Goal: Submit feedback/report problem: Submit feedback/report problem

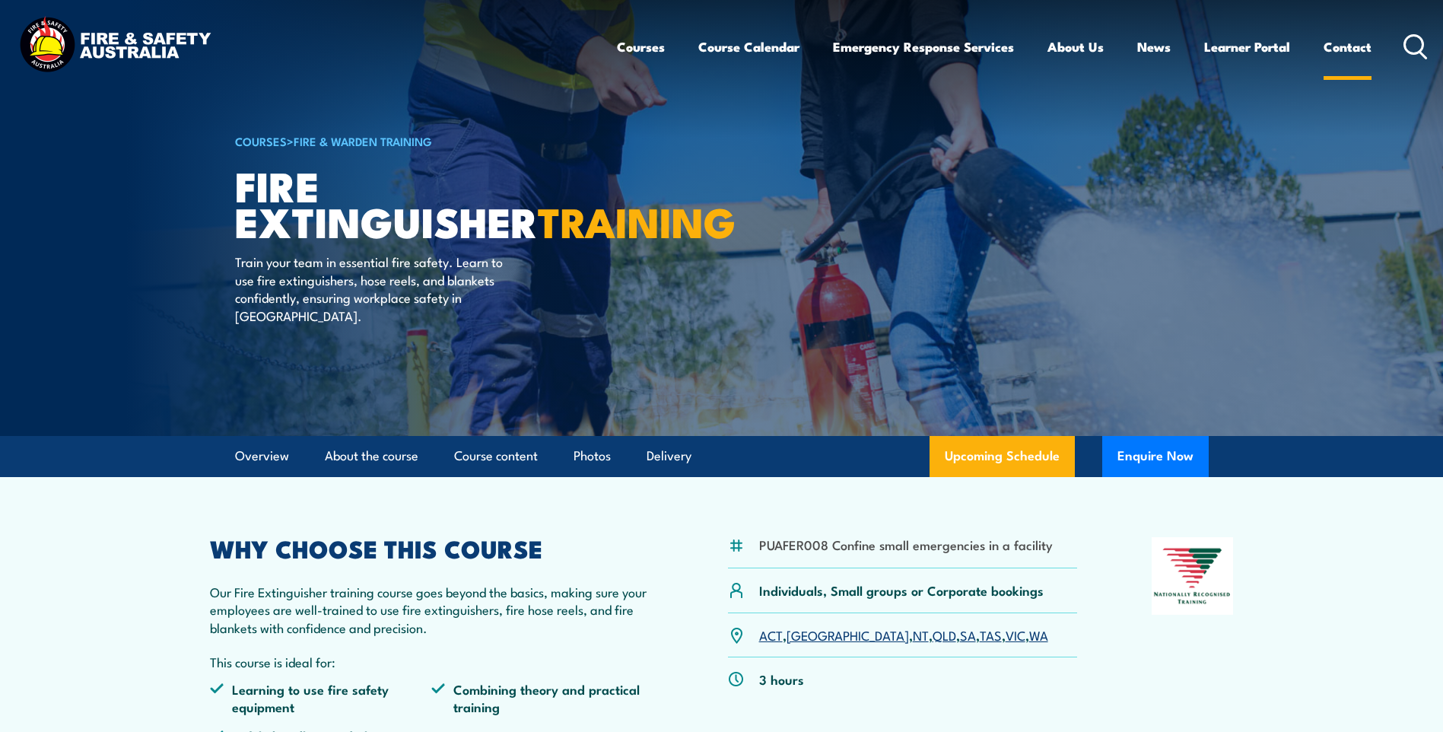
click at [1353, 52] on link "Contact" at bounding box center [1348, 47] width 48 height 40
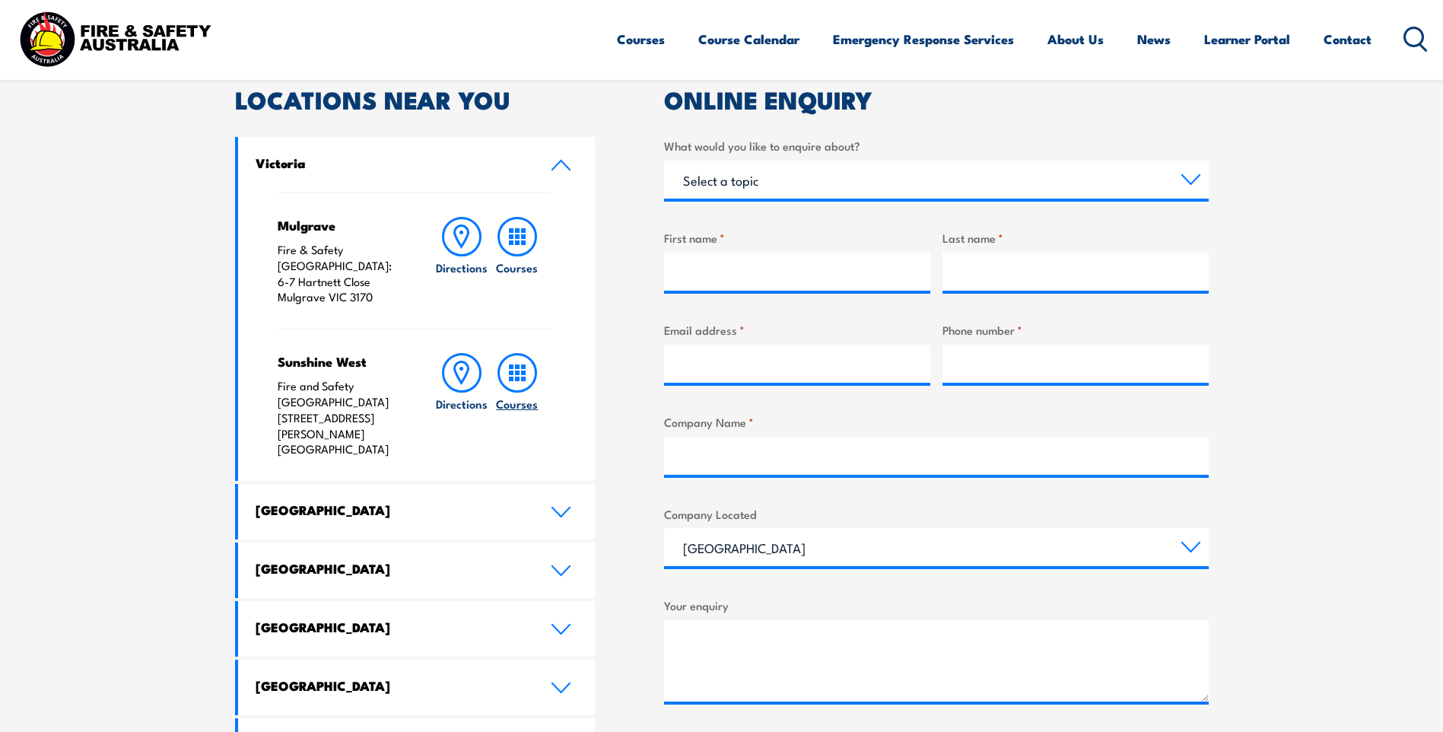
scroll to position [456, 0]
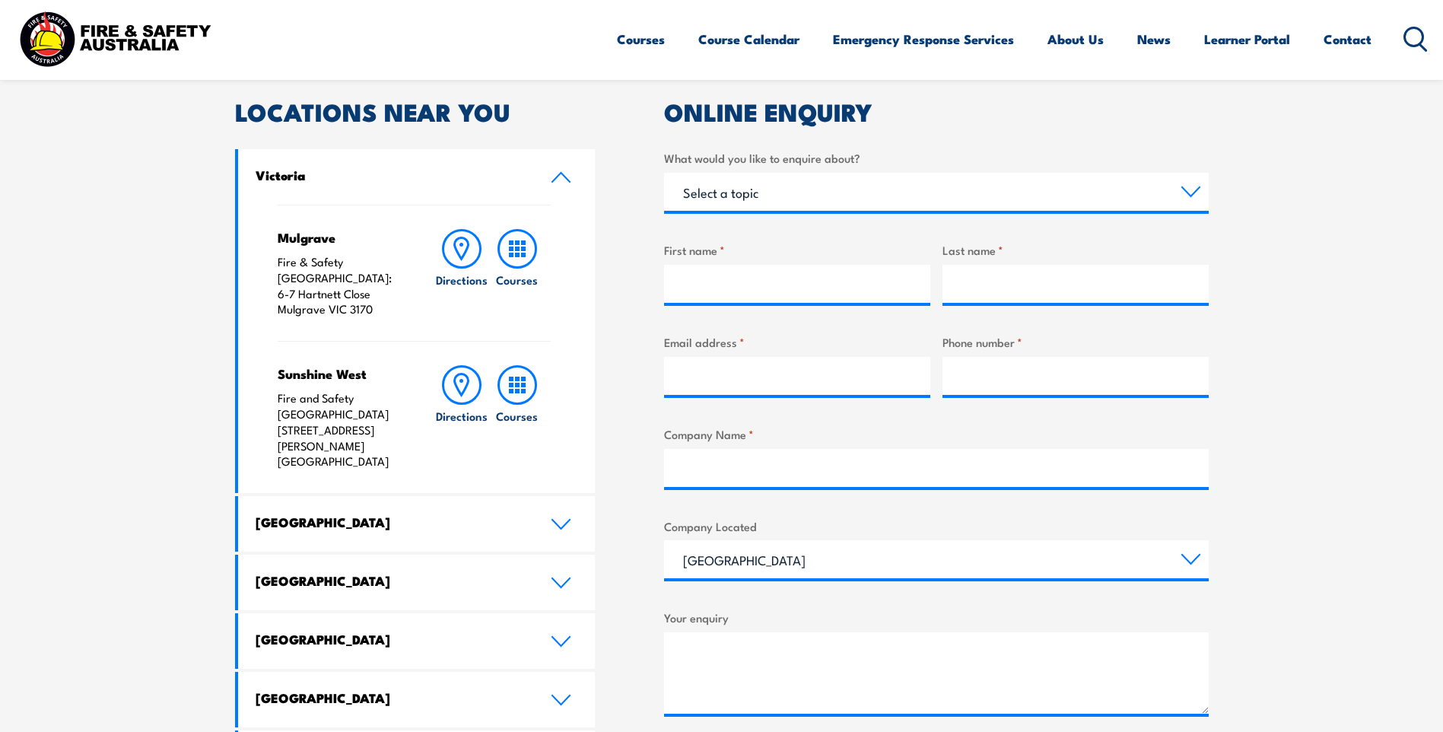
click at [558, 176] on icon at bounding box center [560, 177] width 17 height 9
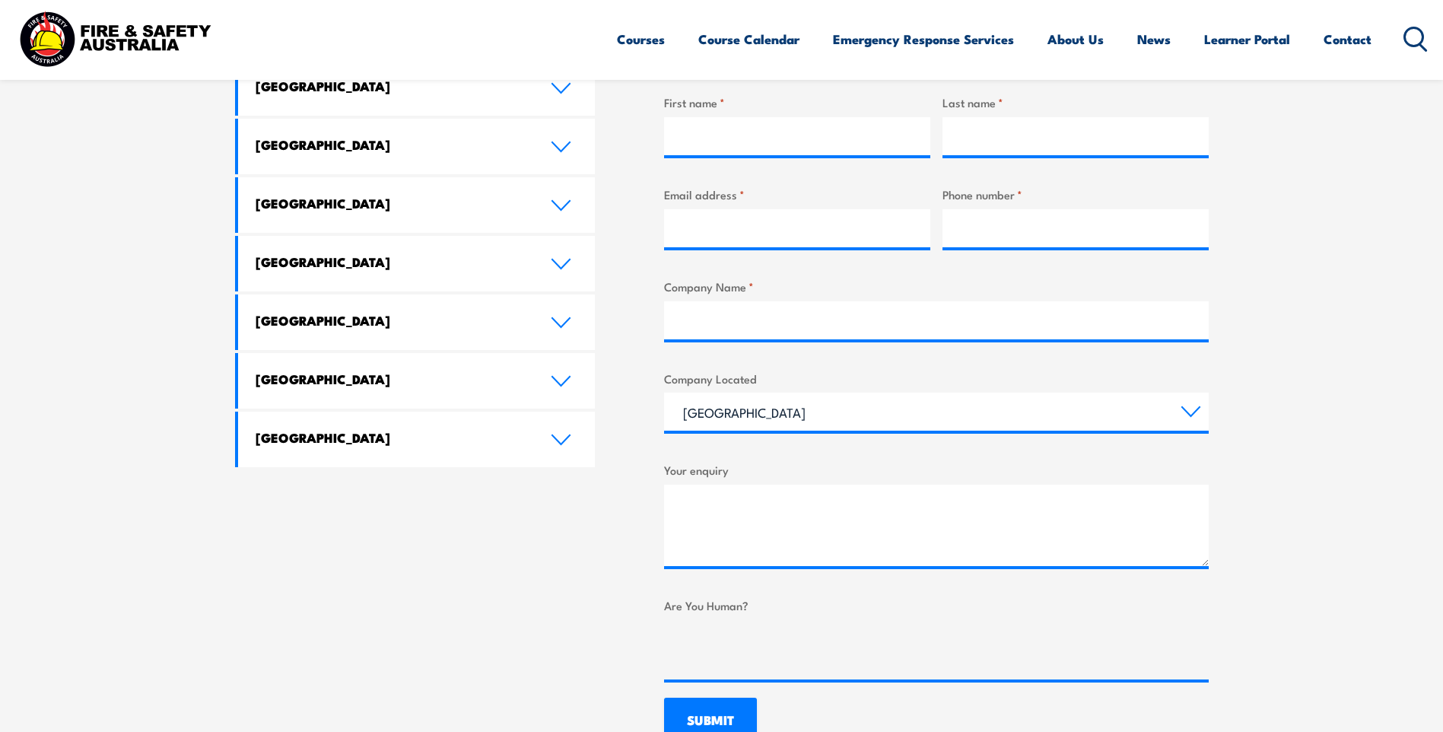
scroll to position [609, 0]
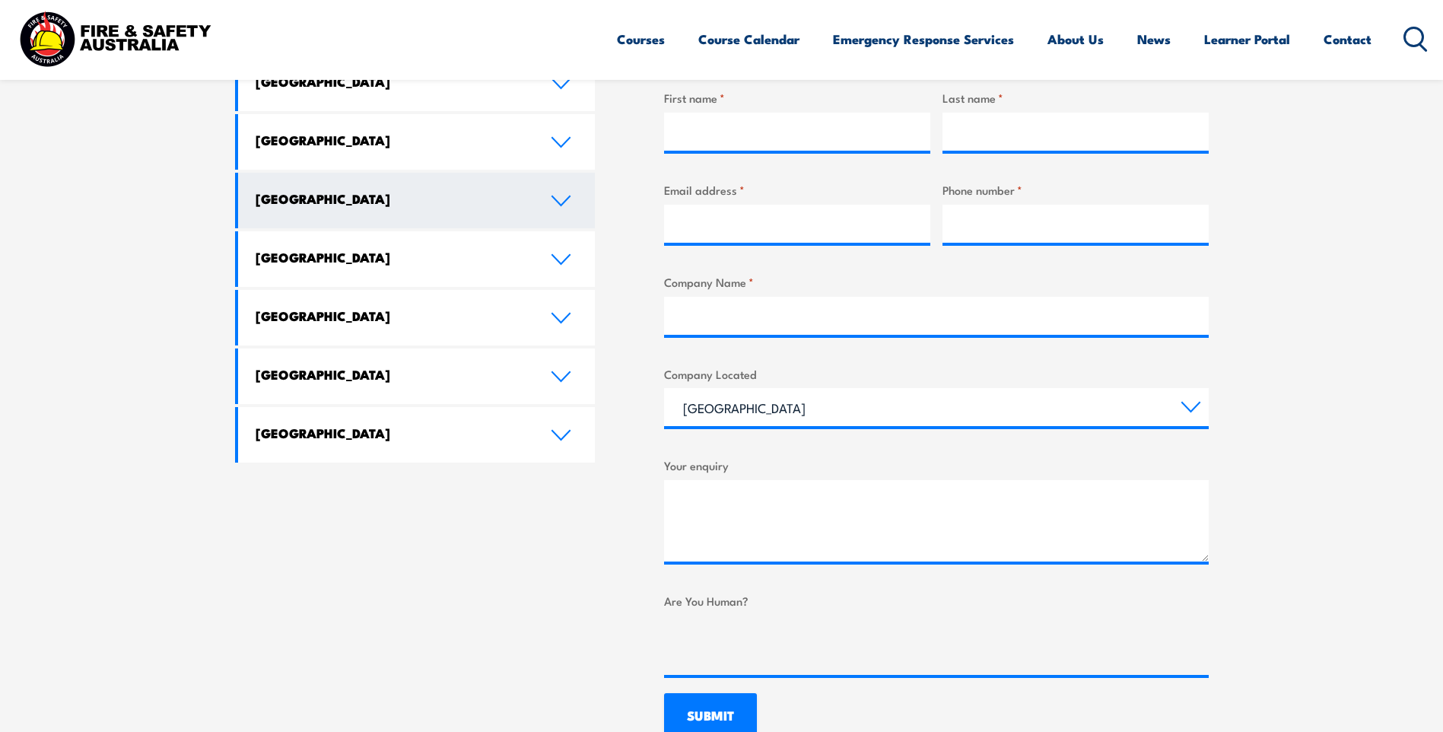
click at [550, 208] on link "Western Australia" at bounding box center [417, 201] width 358 height 56
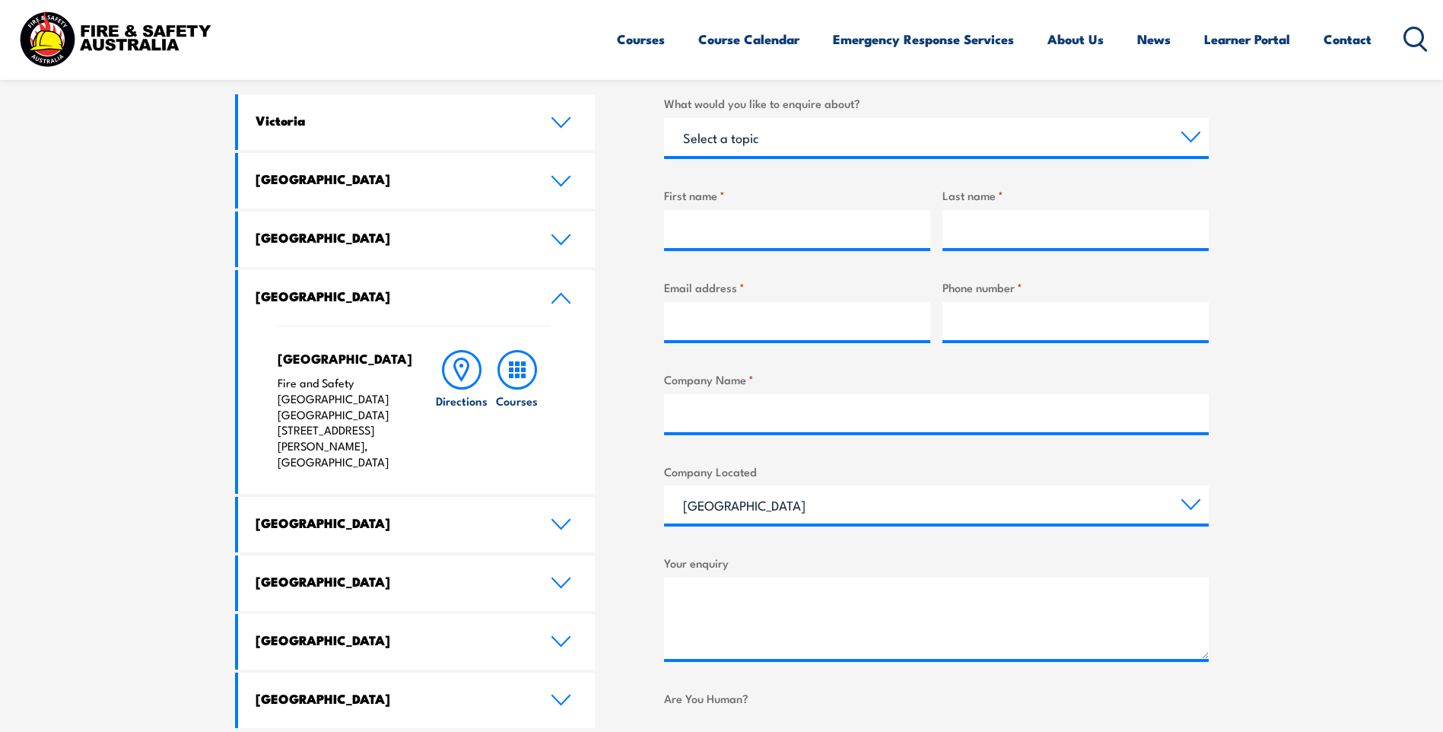
scroll to position [304, 0]
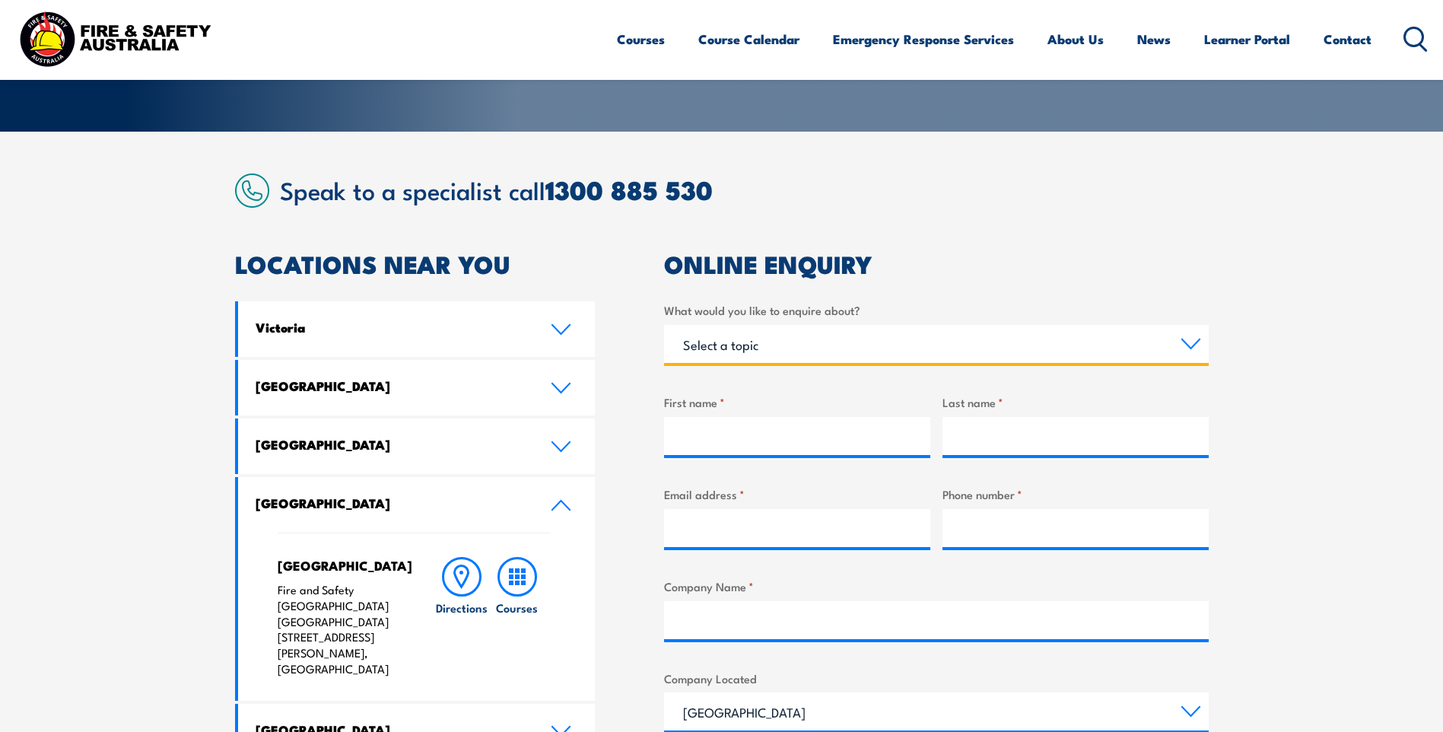
click at [757, 344] on select "Select a topic Training Emergency Response Services General Enquiry" at bounding box center [936, 344] width 545 height 38
select select "General Enquiry"
click at [664, 325] on select "Select a topic Training Emergency Response Services General Enquiry" at bounding box center [936, 344] width 545 height 38
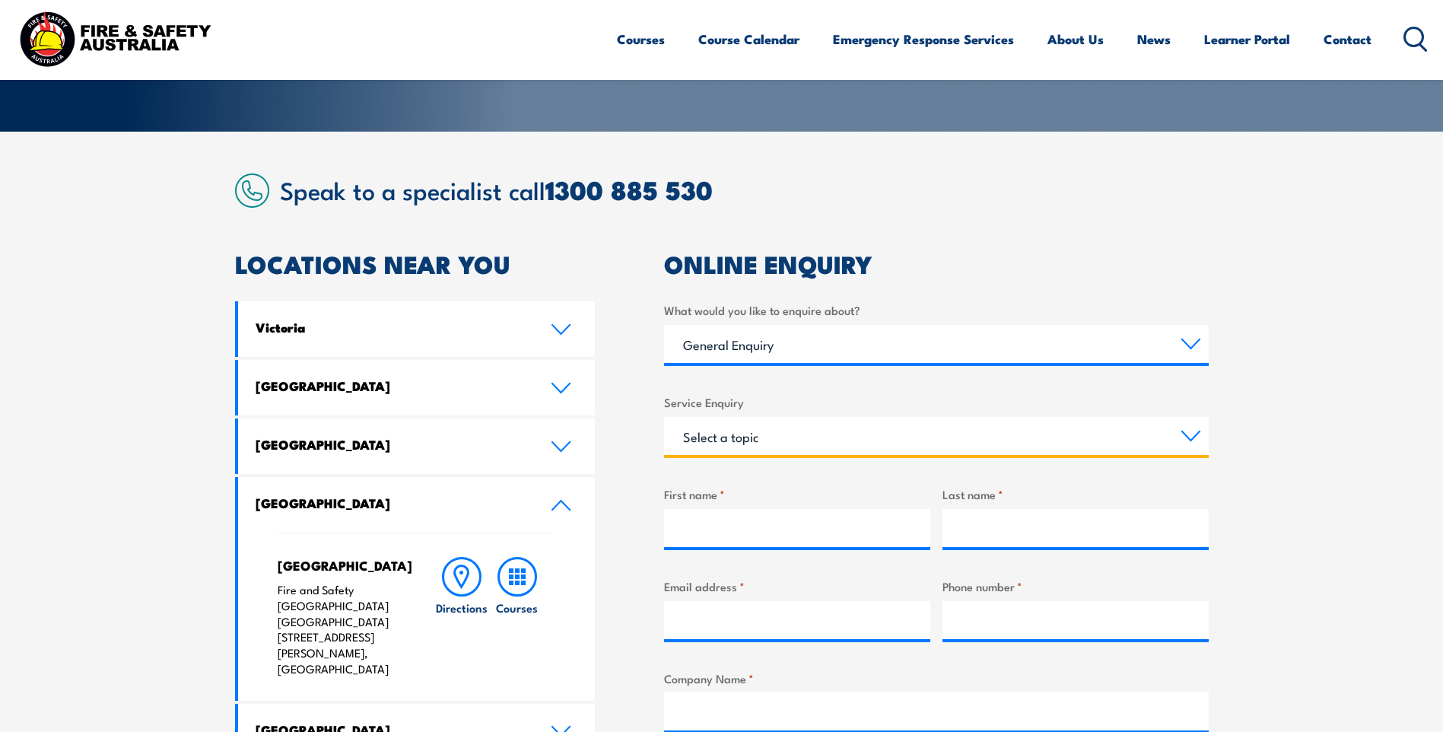
click at [801, 433] on select "Select a topic Assistance in completing an online enrolment booking Request a c…" at bounding box center [936, 436] width 545 height 38
select select "Other"
click at [664, 417] on select "Select a topic Assistance in completing an online enrolment booking Request a c…" at bounding box center [936, 436] width 545 height 38
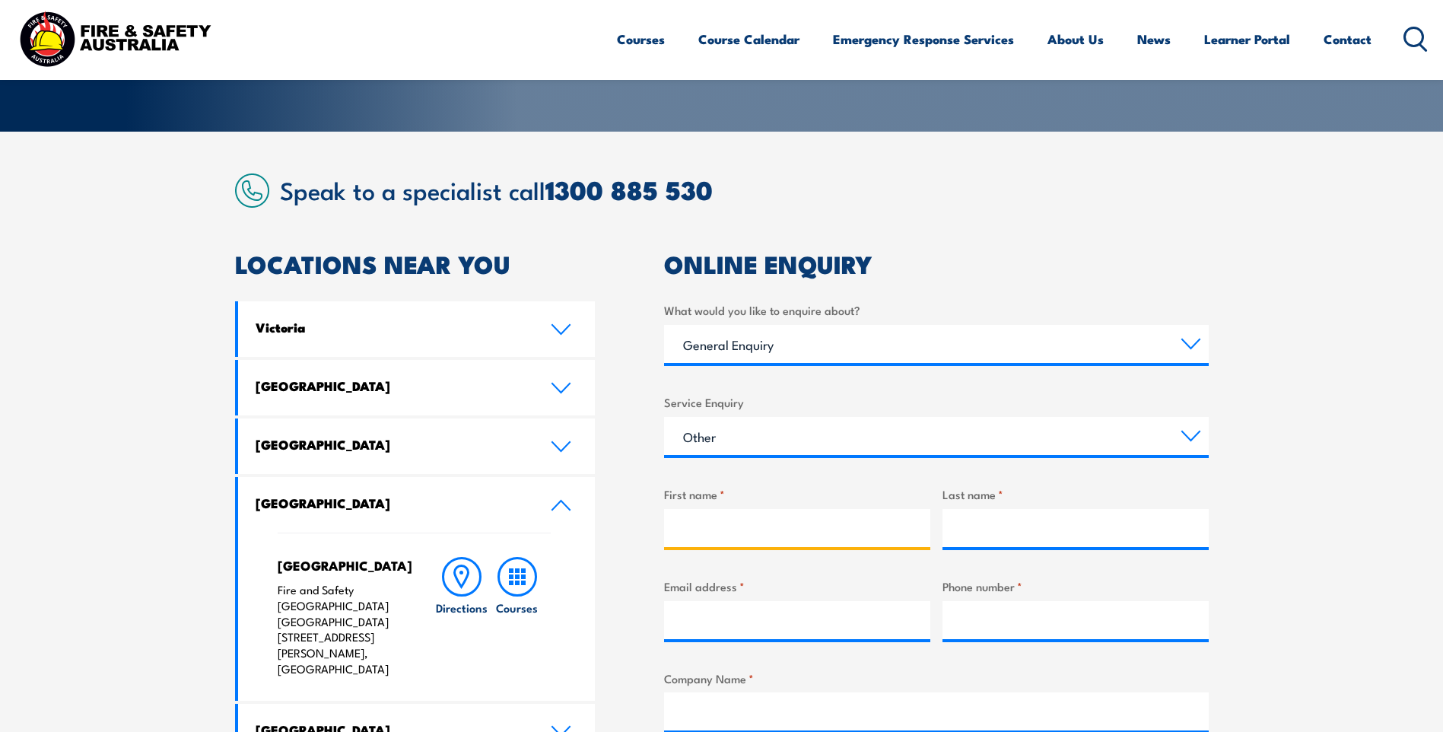
click at [907, 529] on input "First name *" at bounding box center [797, 528] width 266 height 38
type input "CAMCO"
type input "Engineering"
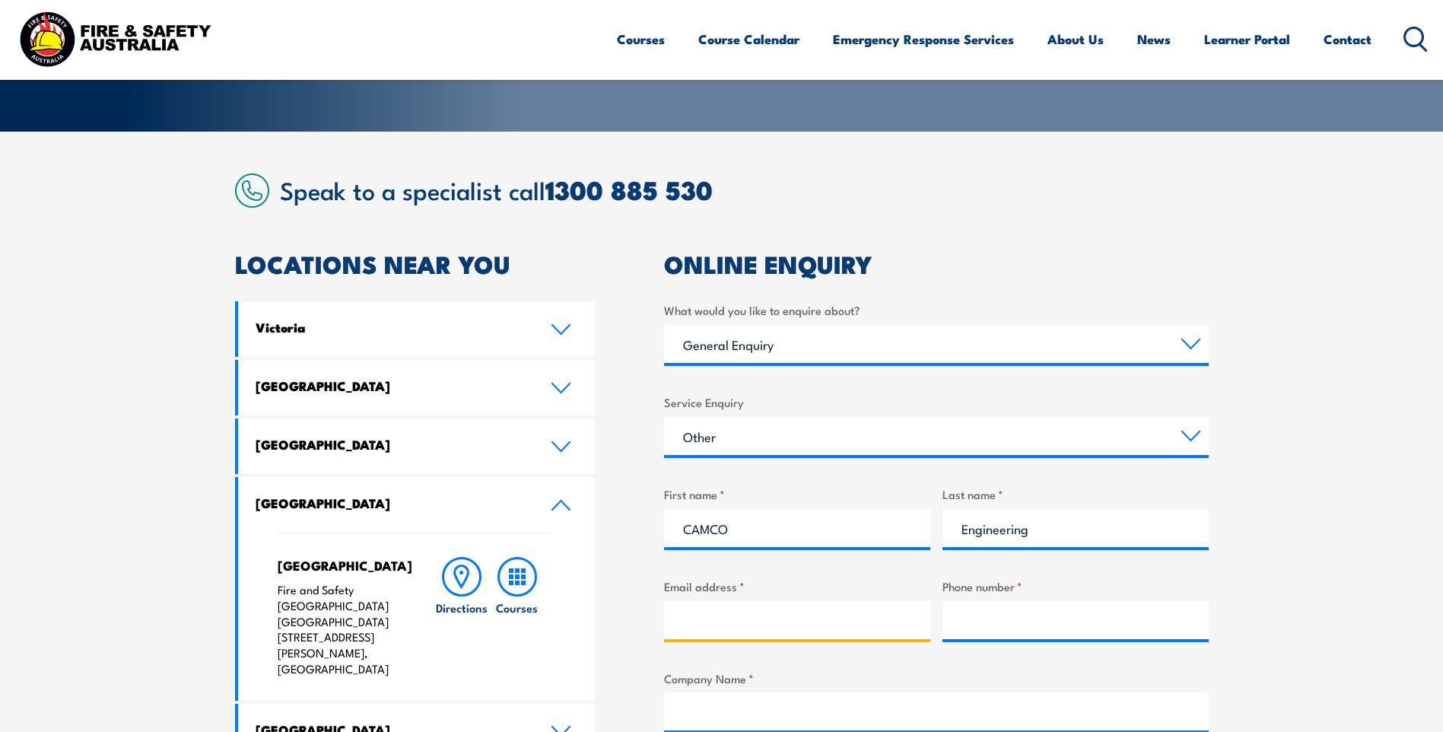
type input "admin_receptionhub@camcoeng.com.au"
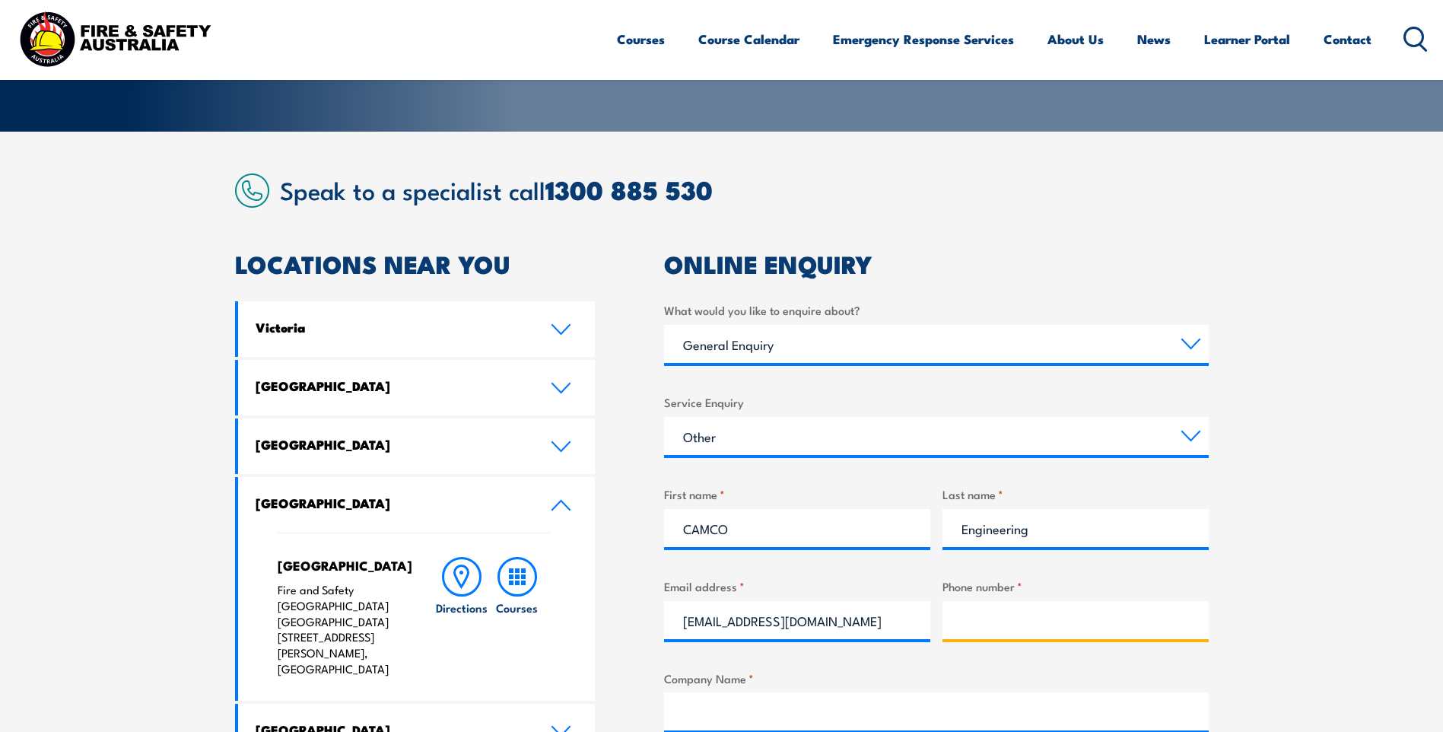
type input "0438892338"
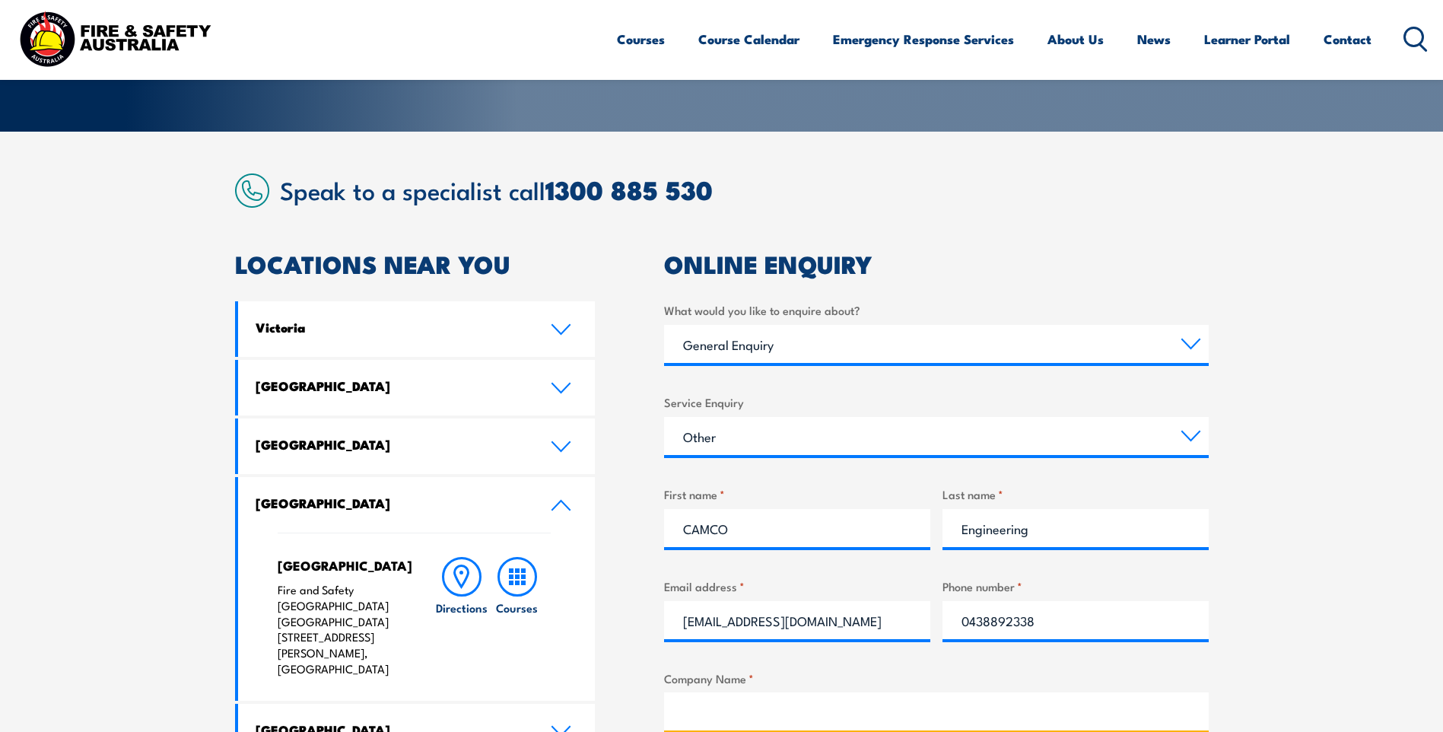
type input "CAMCO Engineering"
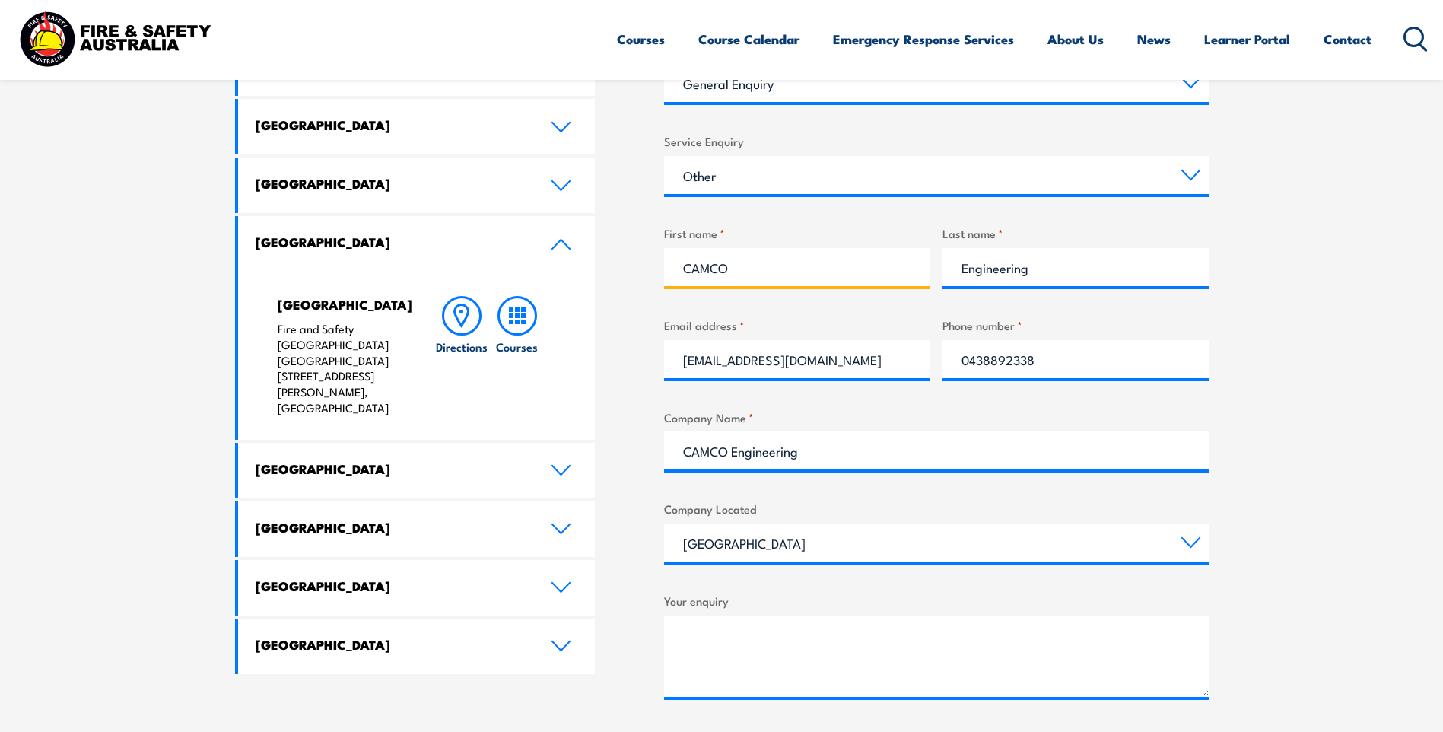
scroll to position [609, 0]
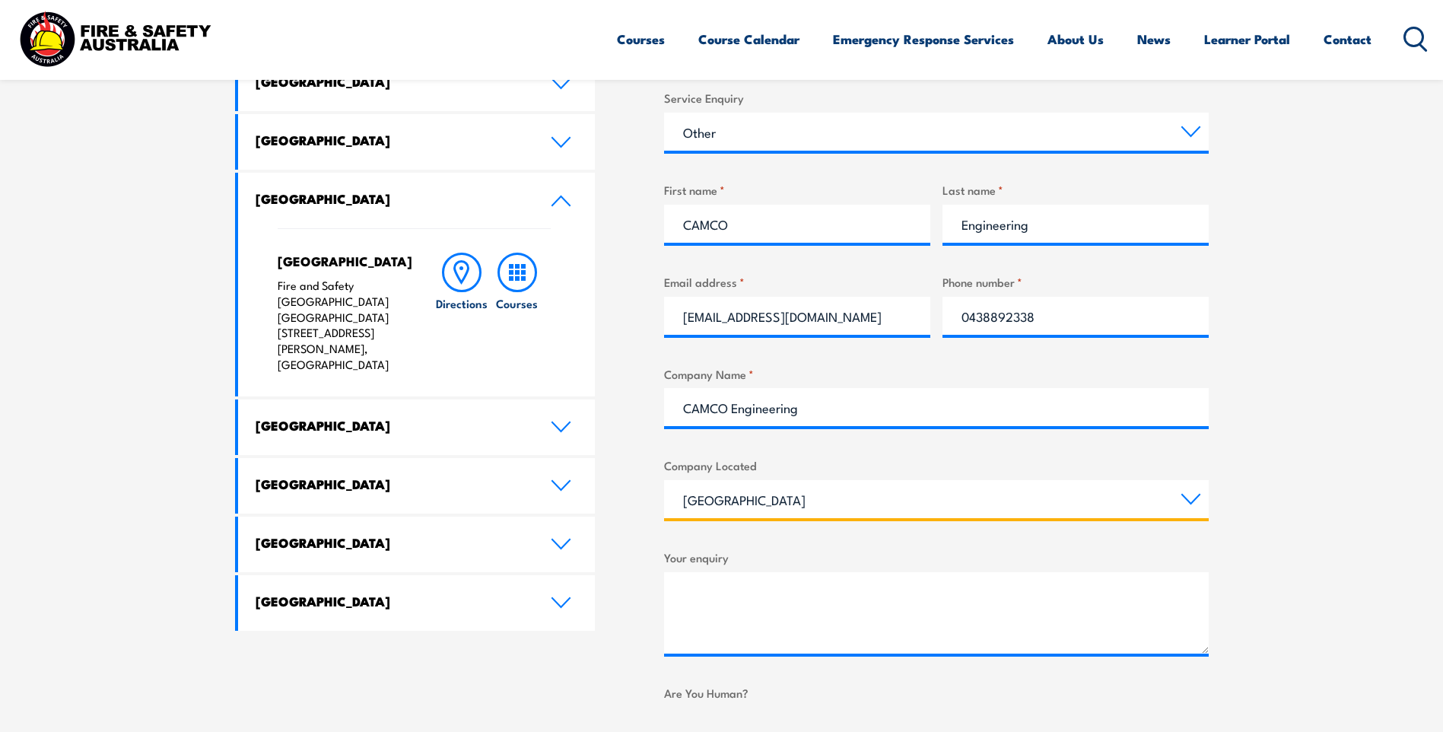
click at [843, 500] on select "Queensland New South Wales Australian Capital Territory Victoria South Australi…" at bounding box center [936, 499] width 545 height 38
select select "Western Australia"
click at [664, 480] on select "Queensland New South Wales Australian Capital Territory Victoria South Australi…" at bounding box center [936, 499] width 545 height 38
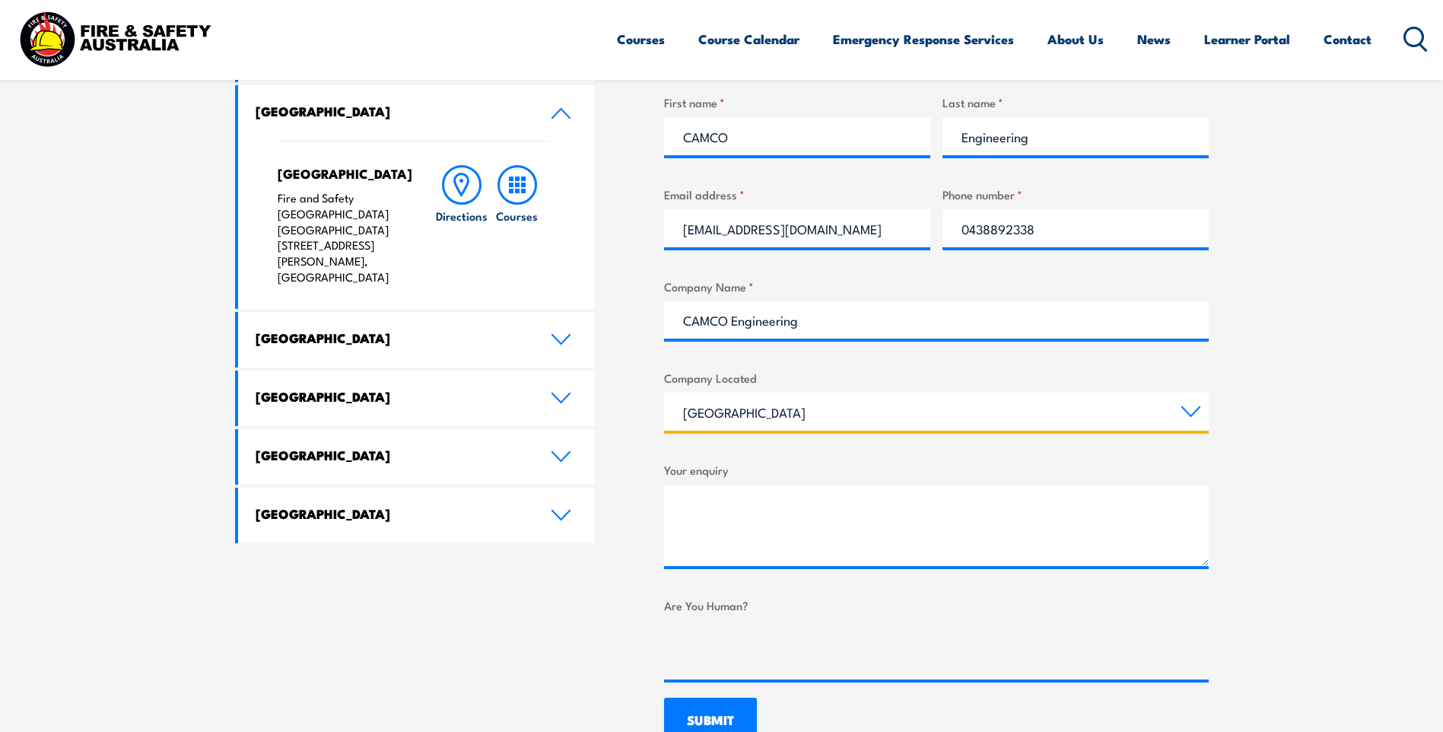
scroll to position [913, 0]
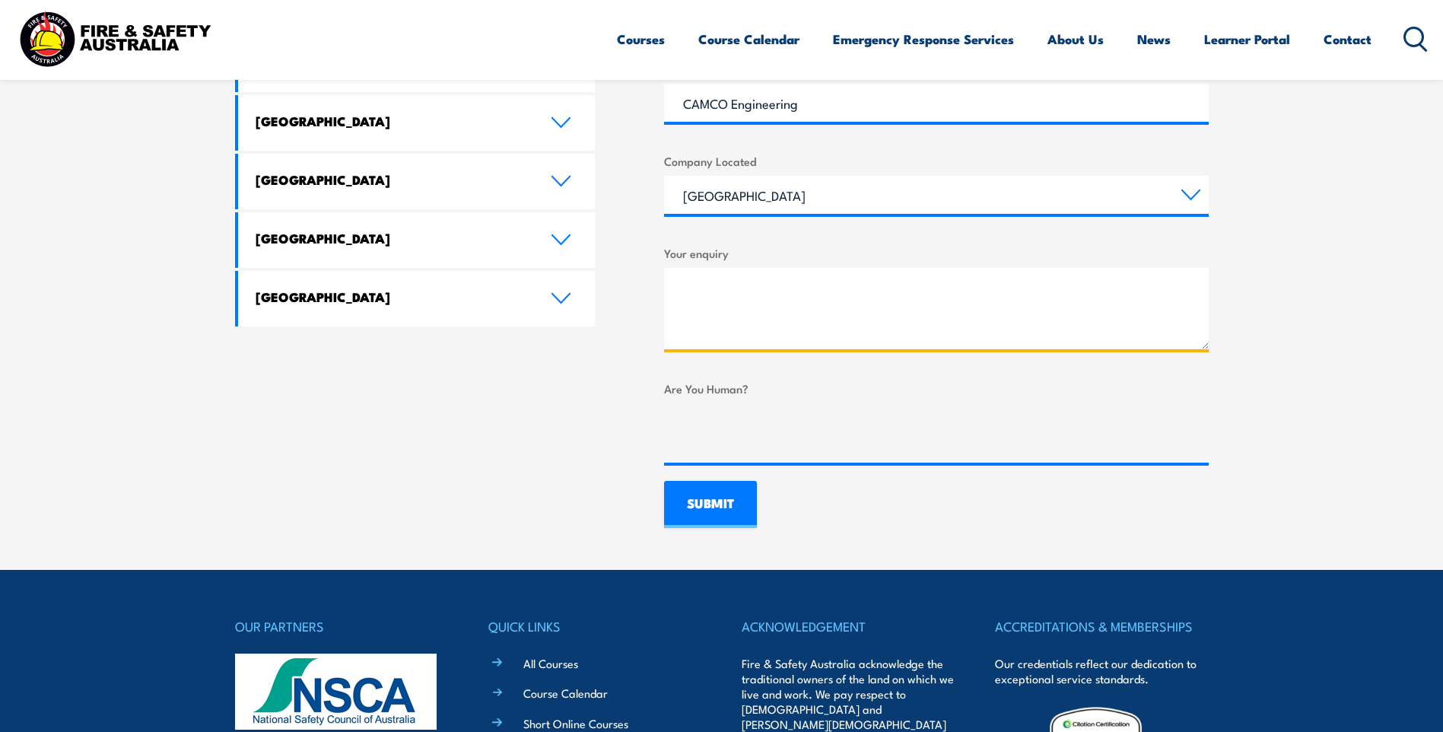
click at [819, 276] on textarea "Your enquiry" at bounding box center [936, 308] width 545 height 81
paste textarea "Hi there, Can we please request to have our Credit Card removed from the accoun…"
click at [926, 299] on textarea "Hi there, Can we please request to have our Credit Card removed from the accoun…" at bounding box center [936, 308] width 545 height 81
type textarea "Hi there, Can we please request to have our Credit Card removed from the accoun…"
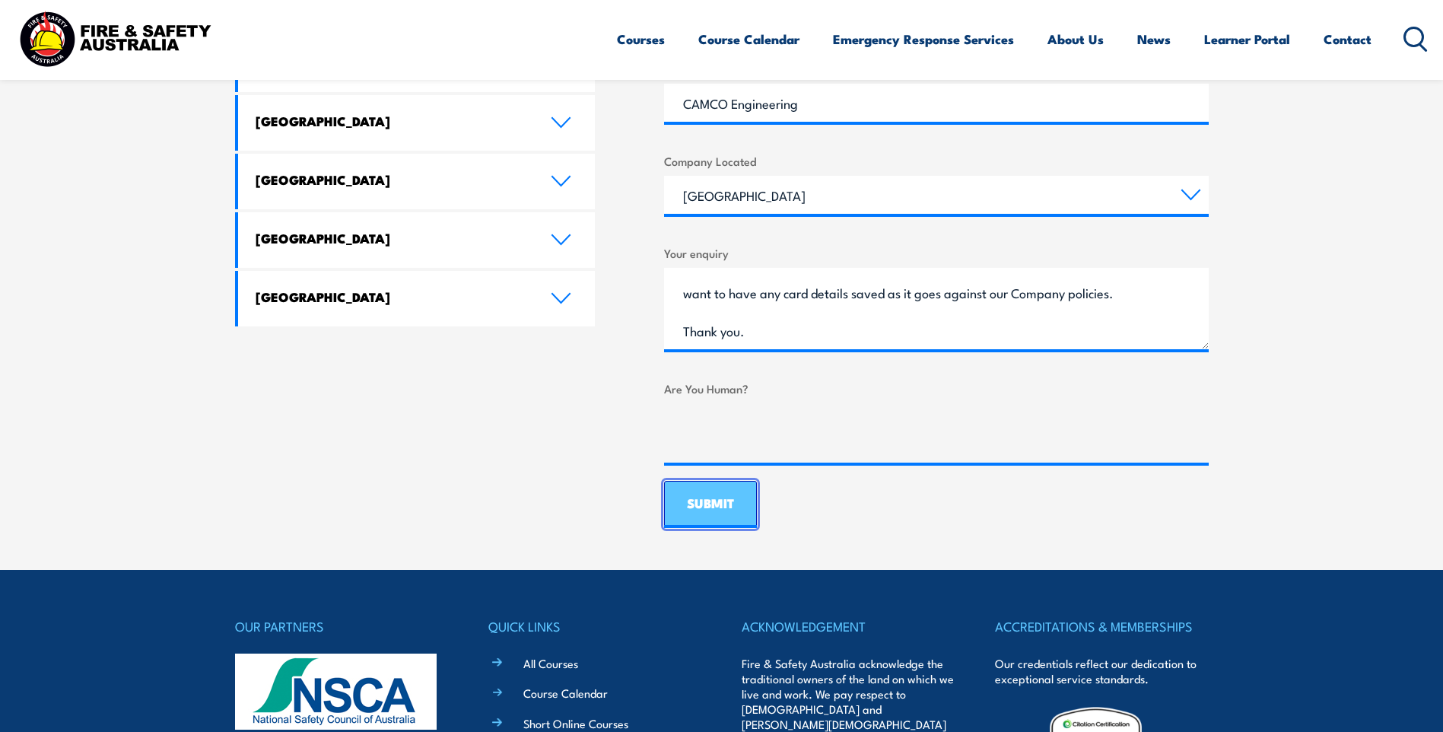
click at [720, 508] on input "SUBMIT" at bounding box center [710, 504] width 93 height 47
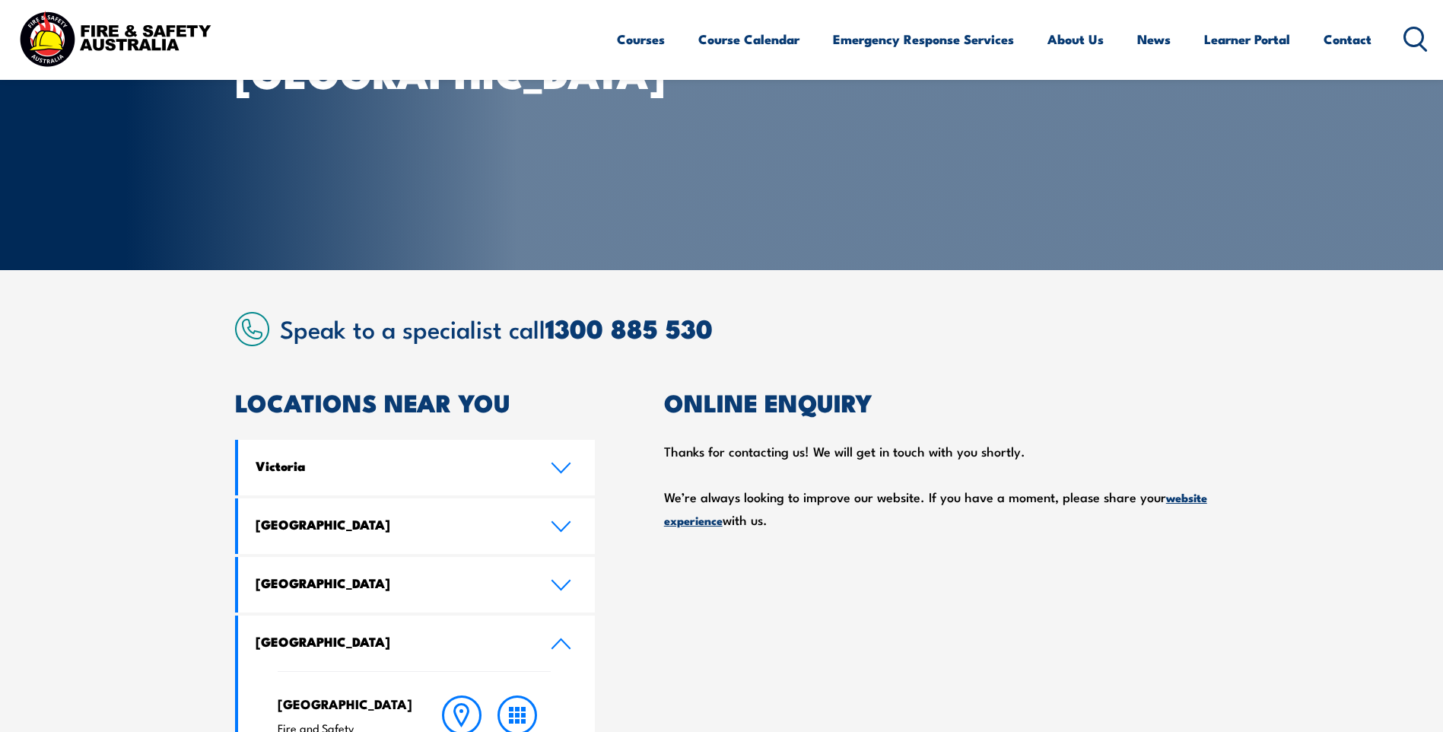
scroll to position [152, 0]
